Goal: Transaction & Acquisition: Purchase product/service

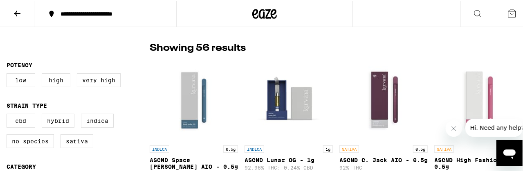
scroll to position [245, 0]
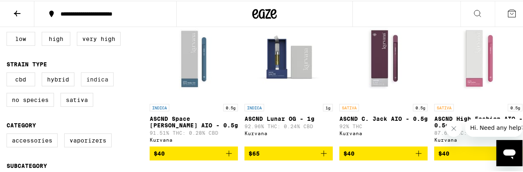
click at [99, 84] on label "Indica" at bounding box center [97, 79] width 33 height 14
click at [9, 73] on input "Indica" at bounding box center [8, 73] width 0 height 0
checkbox input "true"
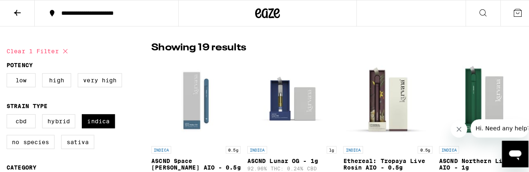
scroll to position [245, 0]
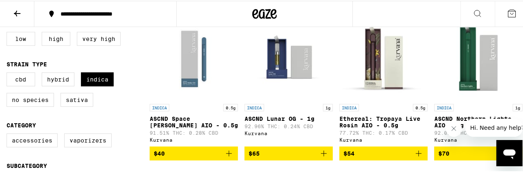
click at [473, 87] on img "Open page for ASCND Northern Lights AIO - 1g from Kurvana" at bounding box center [479, 58] width 82 height 82
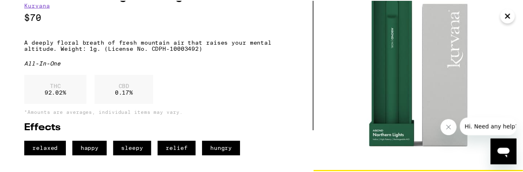
scroll to position [64, 0]
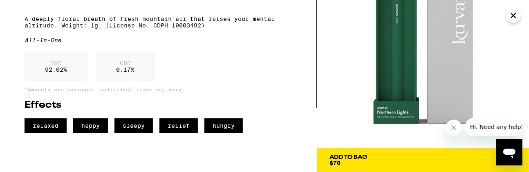
click at [356, 156] on div "Add To Bag" at bounding box center [349, 157] width 38 height 6
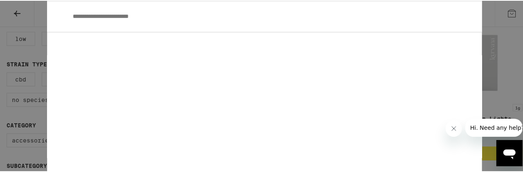
scroll to position [164, 0]
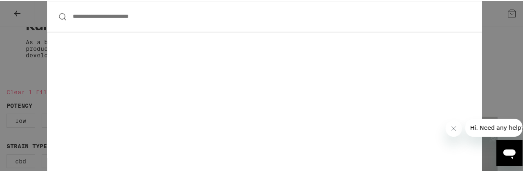
click at [153, 15] on input "**********" at bounding box center [264, 16] width 435 height 32
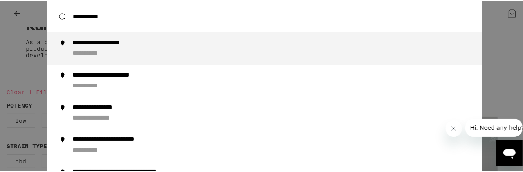
click at [117, 44] on div "**********" at bounding box center [112, 42] width 80 height 9
type input "**********"
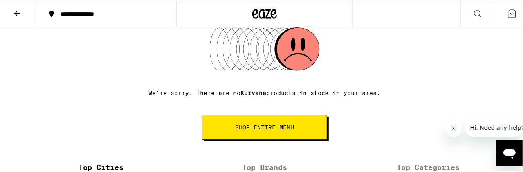
scroll to position [245, 0]
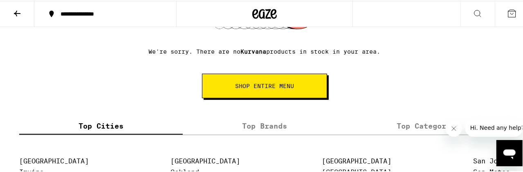
click at [263, 88] on span "SHOP ENTIRE MENU" at bounding box center [264, 85] width 59 height 6
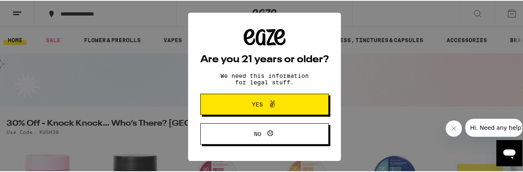
click at [256, 104] on span "Yes" at bounding box center [257, 104] width 11 height 6
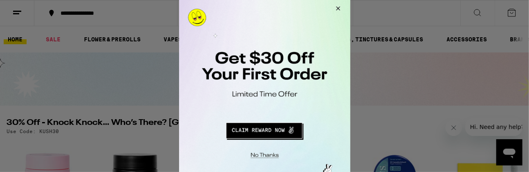
click at [339, 9] on button "Close Modal" at bounding box center [337, 10] width 22 height 20
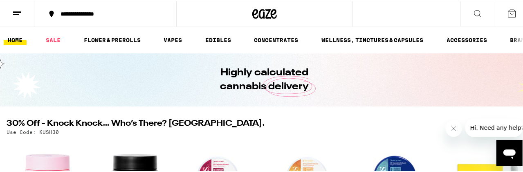
click at [479, 13] on button at bounding box center [478, 13] width 34 height 26
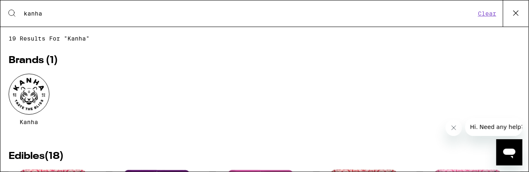
type input "kanha"
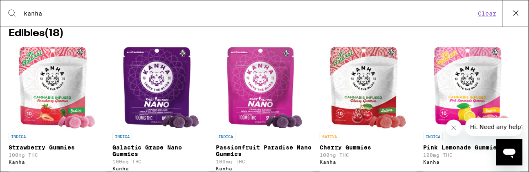
scroll to position [164, 0]
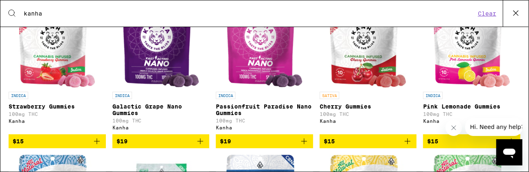
click at [443, 145] on span "$15" at bounding box center [472, 141] width 89 height 10
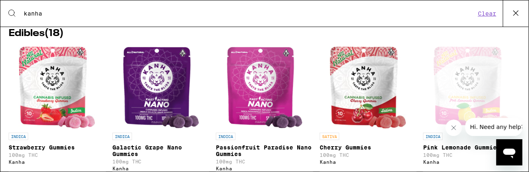
scroll to position [204, 0]
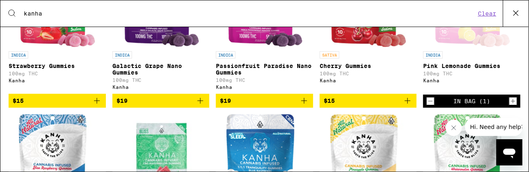
click at [510, 105] on icon "Increment" at bounding box center [513, 101] width 7 height 10
click at [457, 73] on p "100mg THC" at bounding box center [471, 73] width 97 height 5
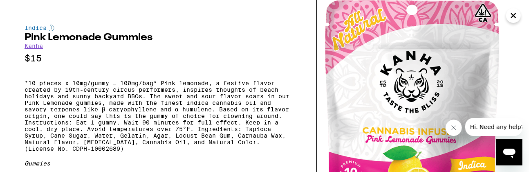
click at [514, 13] on icon "Close" at bounding box center [514, 15] width 10 height 12
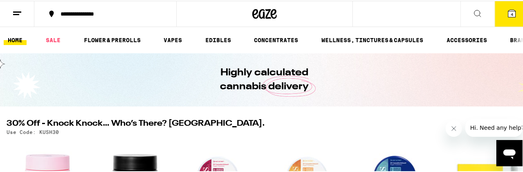
click at [511, 13] on span "4" at bounding box center [512, 13] width 2 height 5
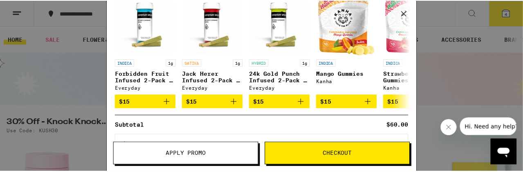
scroll to position [116, 0]
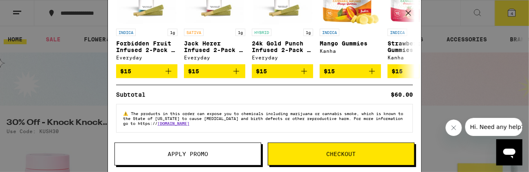
click at [225, 151] on span "Apply Promo" at bounding box center [188, 154] width 146 height 6
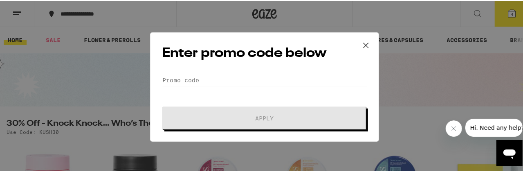
click at [363, 43] on icon at bounding box center [366, 44] width 12 height 12
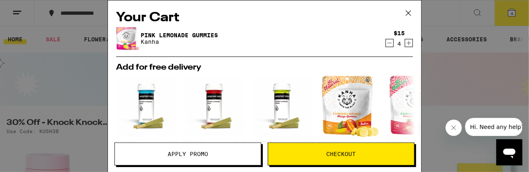
click at [338, 153] on span "Checkout" at bounding box center [341, 154] width 29 height 6
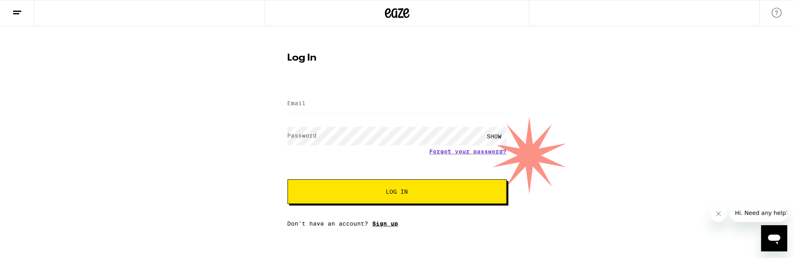
click at [389, 171] on link "Sign up" at bounding box center [386, 223] width 26 height 7
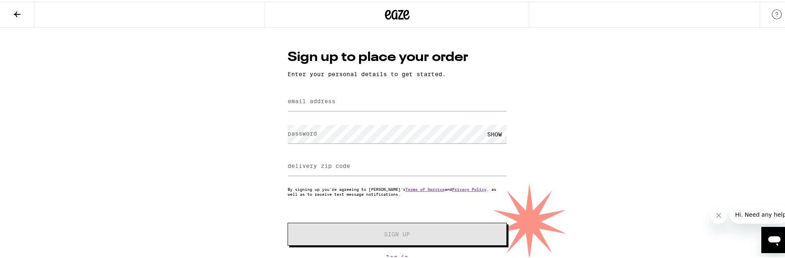
click at [305, 115] on form "email address password SHOW delivery zip code By signing up you're agreeing to …" at bounding box center [397, 166] width 219 height 156
click at [309, 103] on label "email address" at bounding box center [312, 99] width 48 height 7
click at [314, 98] on label "email address" at bounding box center [312, 99] width 48 height 7
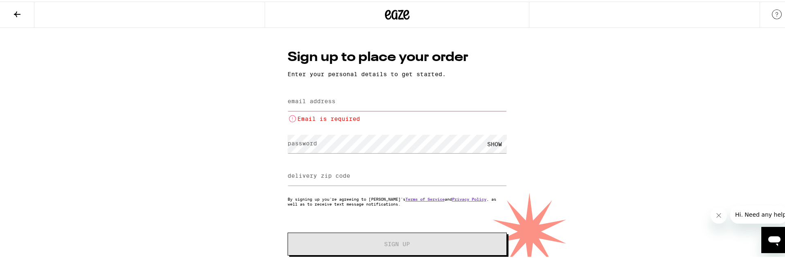
click at [315, 119] on li "Email is required" at bounding box center [397, 117] width 219 height 10
click at [360, 101] on input "email address" at bounding box center [397, 100] width 219 height 18
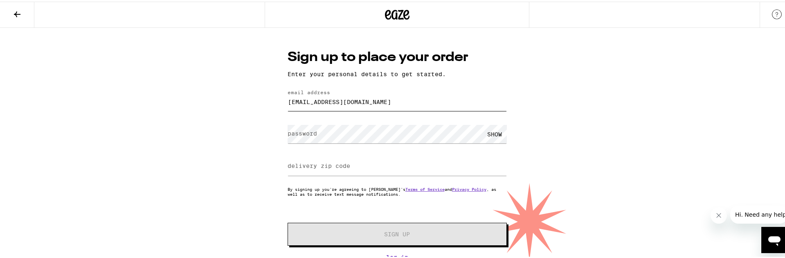
type input "[EMAIL_ADDRESS][DOMAIN_NAME]"
click at [489, 134] on div "SHOW" at bounding box center [494, 132] width 25 height 18
click at [319, 167] on label "delivery zip code" at bounding box center [319, 164] width 63 height 7
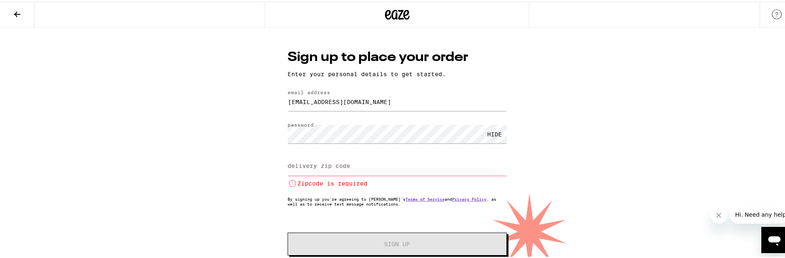
click at [315, 165] on label "delivery zip code" at bounding box center [319, 164] width 63 height 7
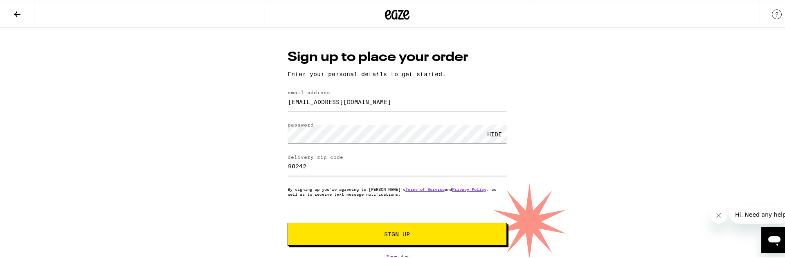
scroll to position [2, 0]
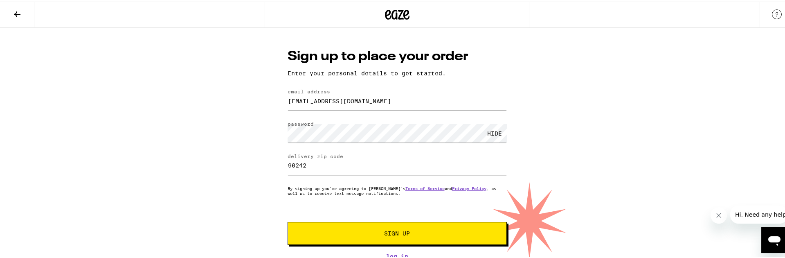
type input "90242"
click at [385, 171] on span "Sign Up" at bounding box center [397, 232] width 26 height 6
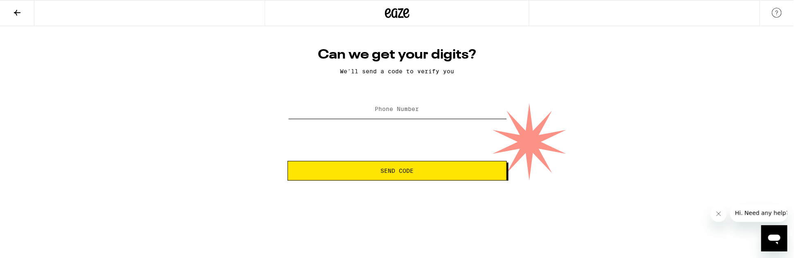
click at [396, 102] on input "Phone Number" at bounding box center [397, 109] width 219 height 18
click at [319, 110] on input "Phone Number" at bounding box center [397, 109] width 219 height 18
type input "[PHONE_NUMBER]"
click at [286, 81] on div "Can we get your digits? We'll send a code to verify you Phone Number [PHONE_NUM…" at bounding box center [397, 114] width 236 height 134
click at [387, 169] on span "Send Code" at bounding box center [396, 171] width 33 height 6
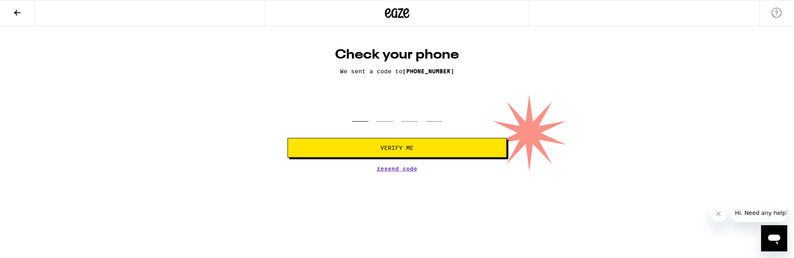
click at [366, 112] on input "tel" at bounding box center [360, 109] width 16 height 24
type input "7"
type input "4"
type input "1"
type input "2"
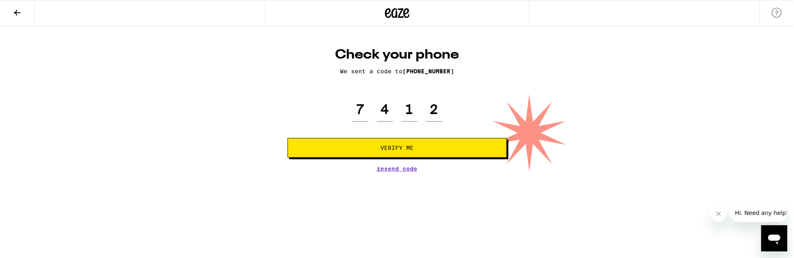
click at [399, 147] on span "Verify Me" at bounding box center [396, 148] width 33 height 6
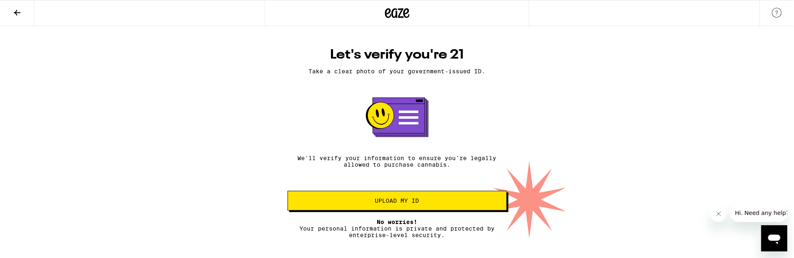
click at [387, 171] on span "Upload my ID" at bounding box center [397, 201] width 44 height 6
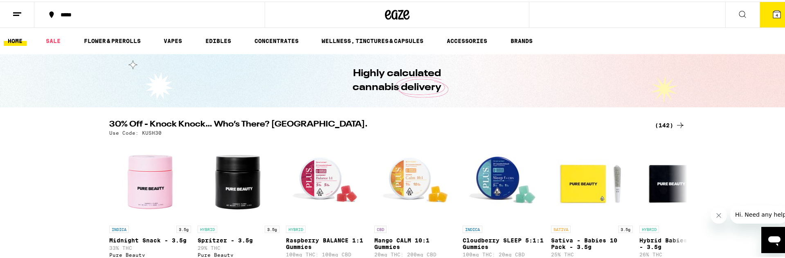
click at [523, 17] on icon at bounding box center [777, 13] width 10 height 10
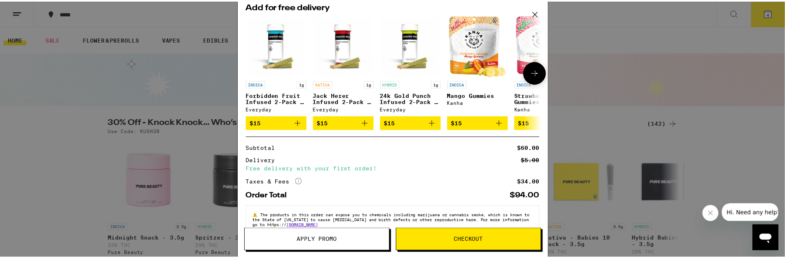
scroll to position [80, 0]
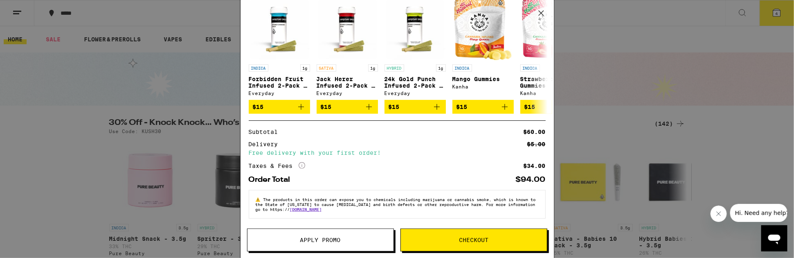
click at [462, 171] on span "Checkout" at bounding box center [473, 240] width 29 height 6
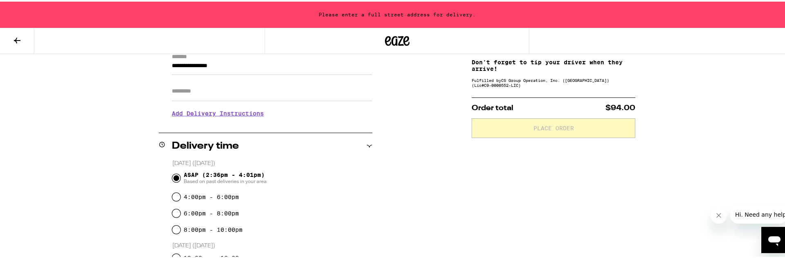
scroll to position [184, 0]
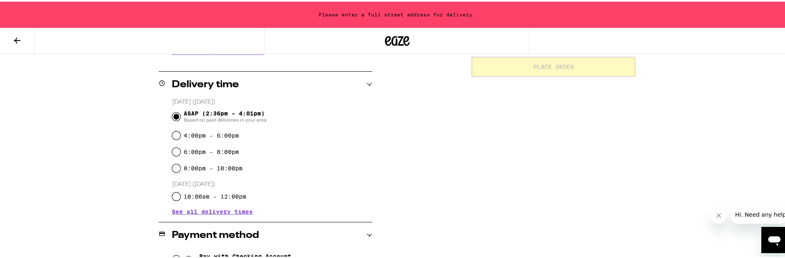
click at [194, 133] on label "4:00pm - 6:00pm" at bounding box center [211, 134] width 55 height 7
click at [180, 133] on input "4:00pm - 6:00pm" at bounding box center [176, 134] width 8 height 8
radio input "true"
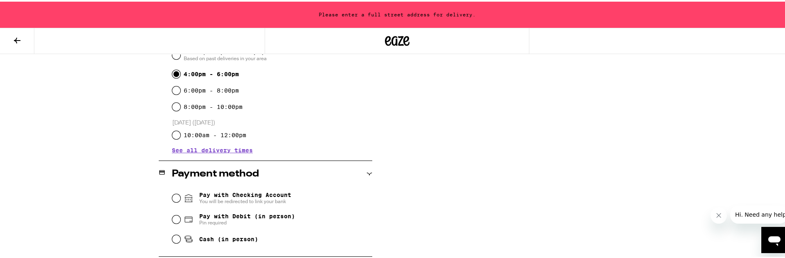
scroll to position [297, 0]
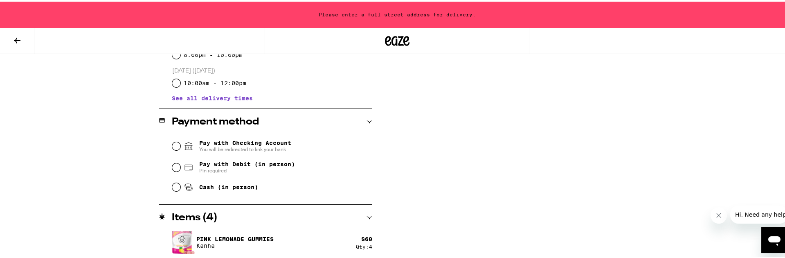
click at [208, 161] on span "Pay with Debit (in person)" at bounding box center [247, 162] width 96 height 7
click at [180, 162] on input "Pay with Debit (in person) Pin required" at bounding box center [176, 166] width 8 height 8
radio input "true"
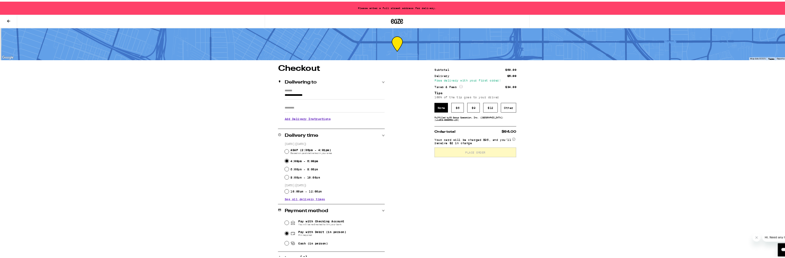
scroll to position [39, 0]
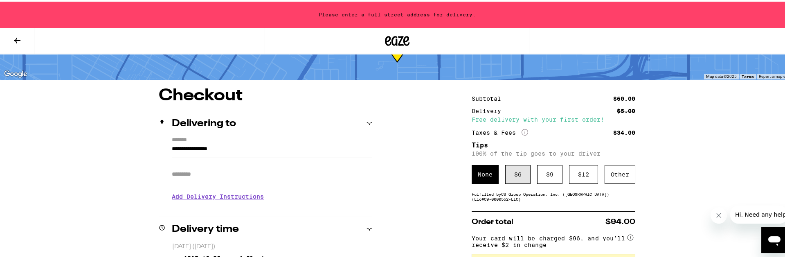
click at [519, 171] on div "$ 6" at bounding box center [517, 172] width 25 height 19
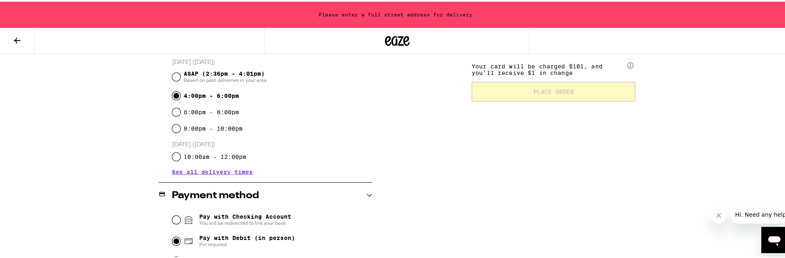
scroll to position [297, 0]
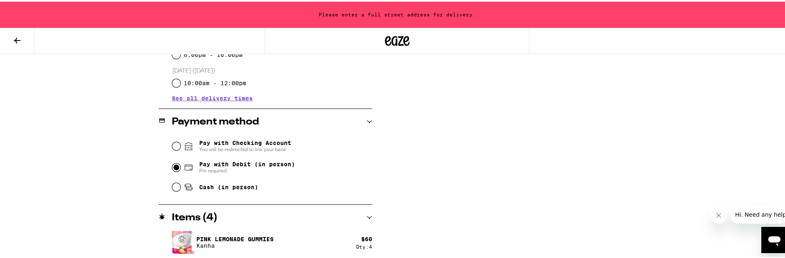
click at [484, 171] on div "Subtotal $60.00 Delivery $5.00 Free delivery with your first order! Taxes & Fee…" at bounding box center [554, 43] width 164 height 431
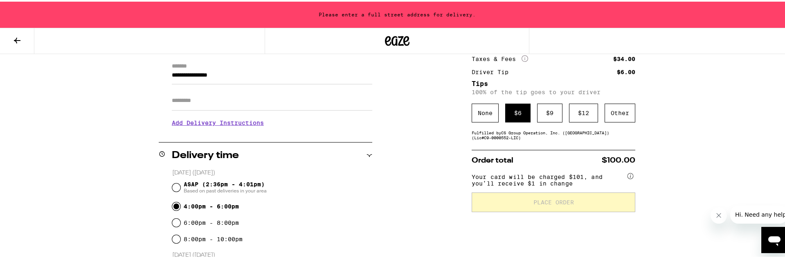
scroll to position [0, 0]
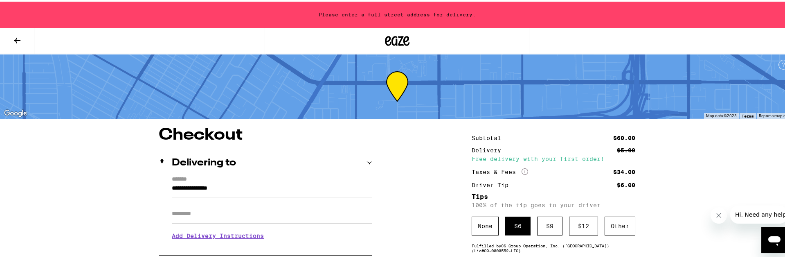
click at [207, 171] on input "**********" at bounding box center [272, 189] width 200 height 14
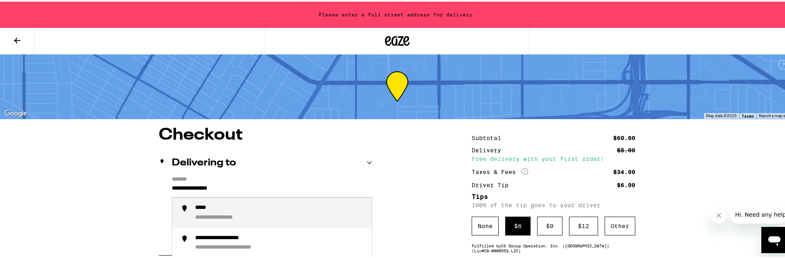
click at [360, 164] on div "Delivering to" at bounding box center [266, 161] width 214 height 10
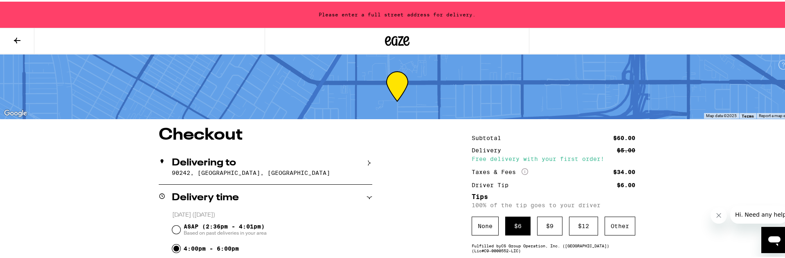
click at [363, 164] on div "Delivering to" at bounding box center [266, 161] width 214 height 10
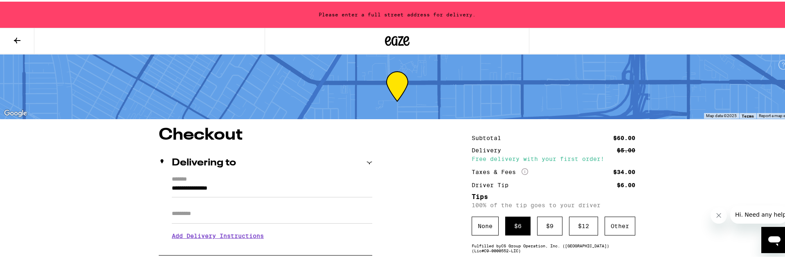
scroll to position [61, 0]
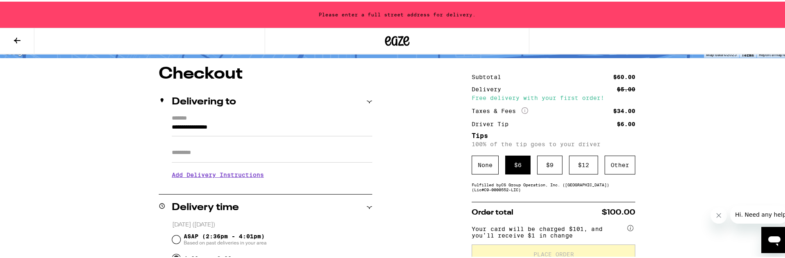
click at [199, 124] on input "**********" at bounding box center [272, 128] width 200 height 14
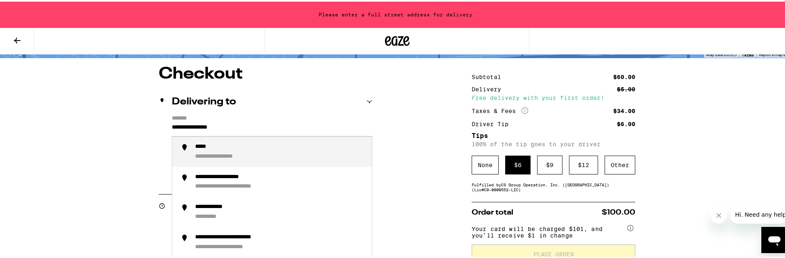
click at [230, 154] on div "**********" at bounding box center [228, 154] width 67 height 7
type input "**********"
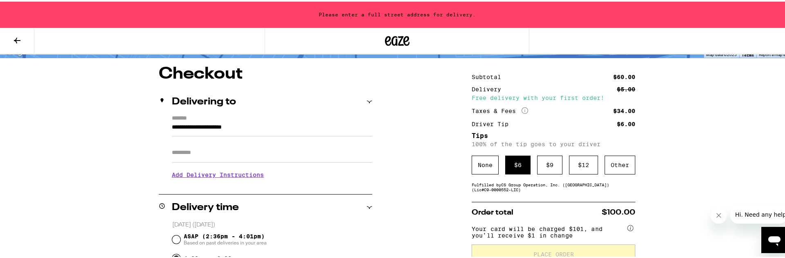
click at [197, 171] on h3 "Add Delivery Instructions" at bounding box center [272, 173] width 200 height 19
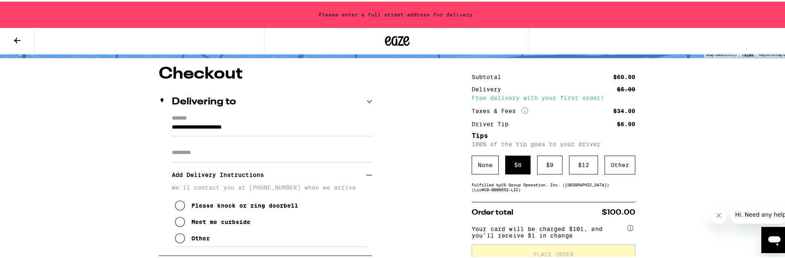
scroll to position [122, 0]
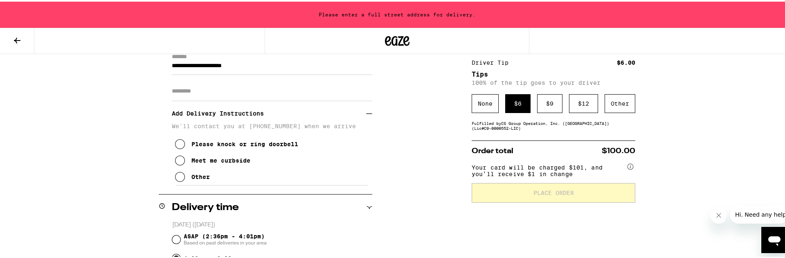
click at [176, 143] on icon at bounding box center [180, 142] width 10 height 10
click at [118, 136] on div "**********" at bounding box center [397, 249] width 589 height 492
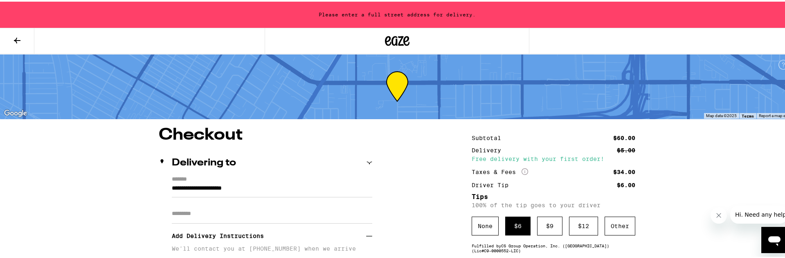
scroll to position [61, 0]
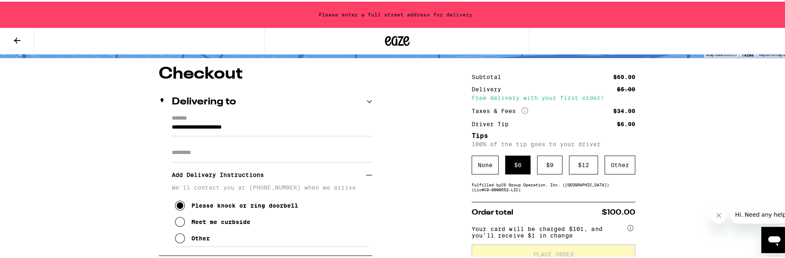
click at [203, 123] on input "**********" at bounding box center [272, 128] width 200 height 14
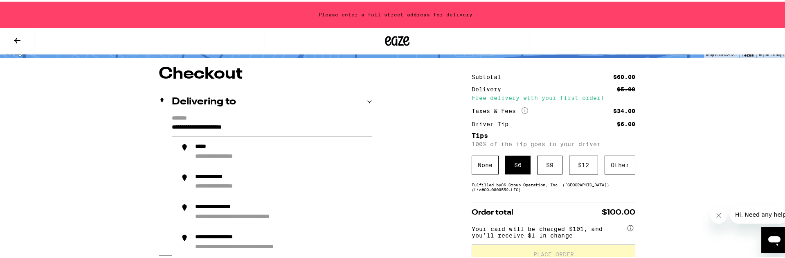
click at [199, 119] on label "*******" at bounding box center [272, 116] width 200 height 7
click at [199, 121] on input "**********" at bounding box center [272, 128] width 200 height 14
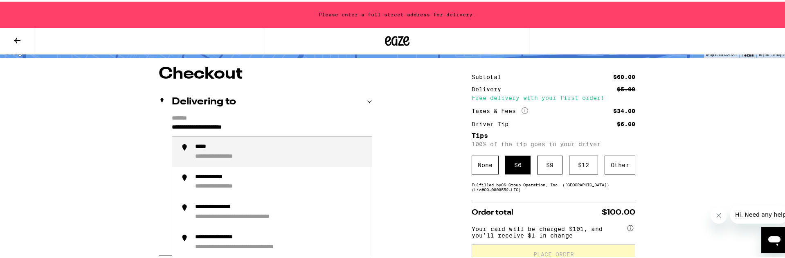
click at [198, 114] on label "*******" at bounding box center [272, 116] width 200 height 7
click at [198, 121] on input "**********" at bounding box center [272, 128] width 200 height 14
click at [207, 152] on div "**********" at bounding box center [228, 154] width 67 height 7
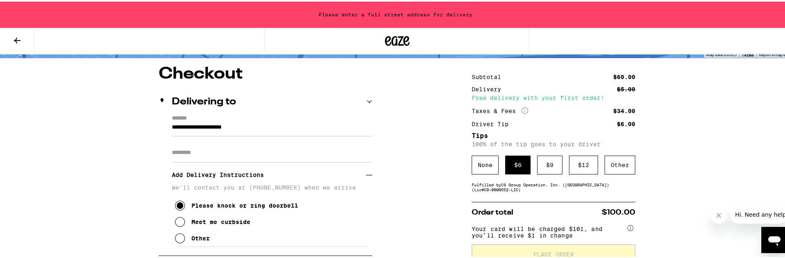
click at [204, 151] on input "Apt/Suite" at bounding box center [272, 151] width 200 height 20
